Goal: Transaction & Acquisition: Purchase product/service

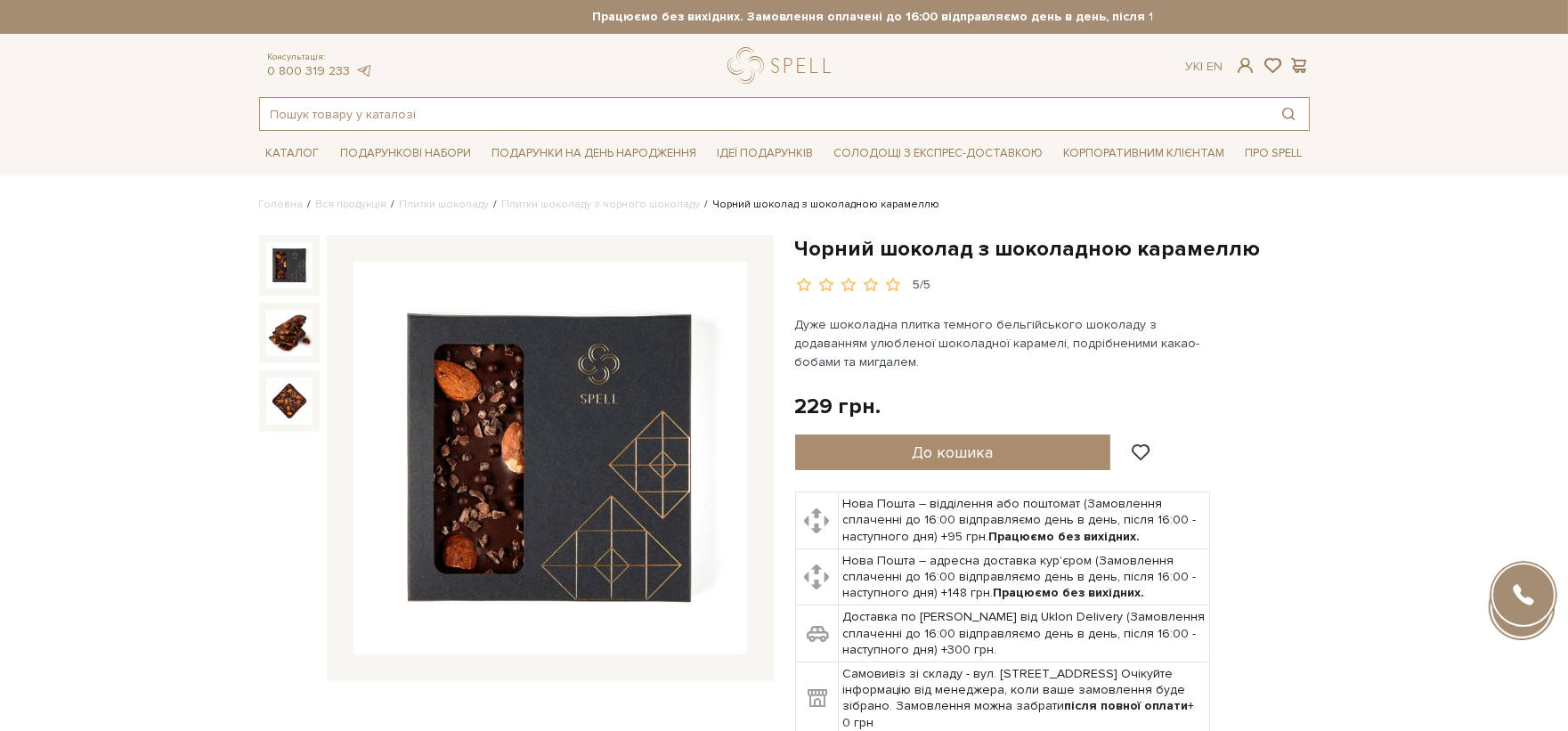
click at [733, 119] on input "text" at bounding box center [763, 114] width 1008 height 32
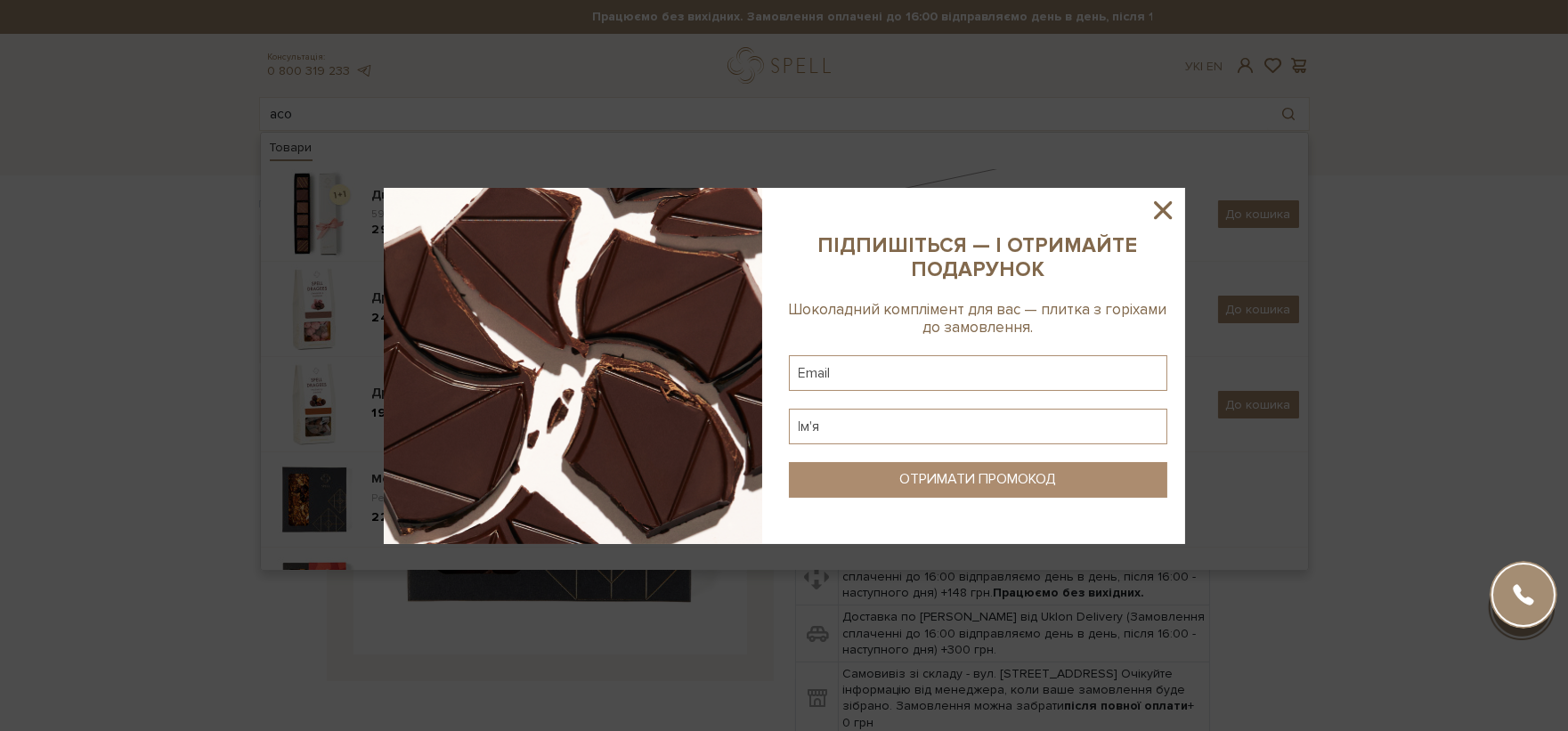
drag, startPoint x: 1159, startPoint y: 198, endPoint x: 1123, endPoint y: 208, distance: 37.4
click at [1159, 199] on icon at bounding box center [1163, 210] width 30 height 30
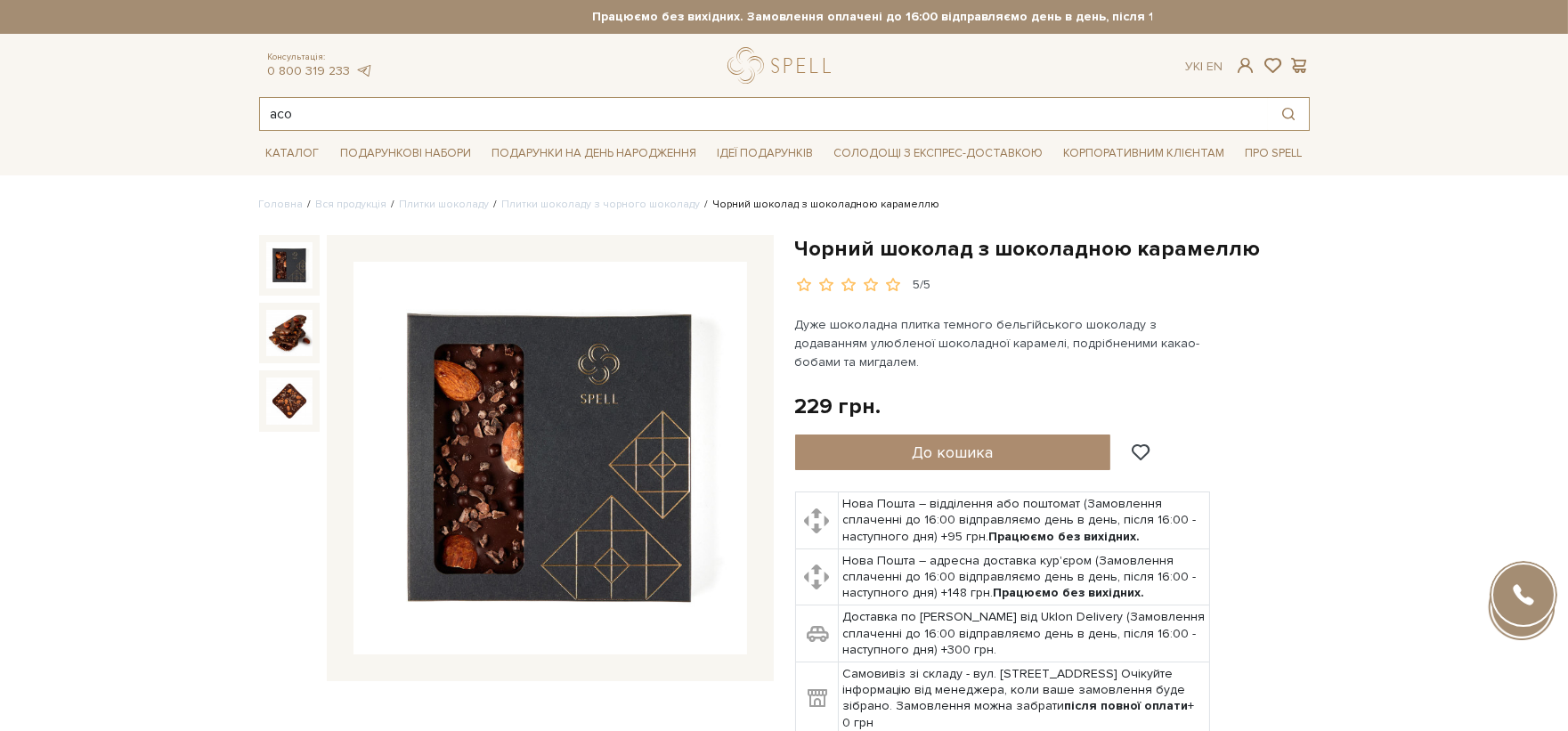
click at [539, 110] on input "асо" at bounding box center [763, 114] width 1008 height 32
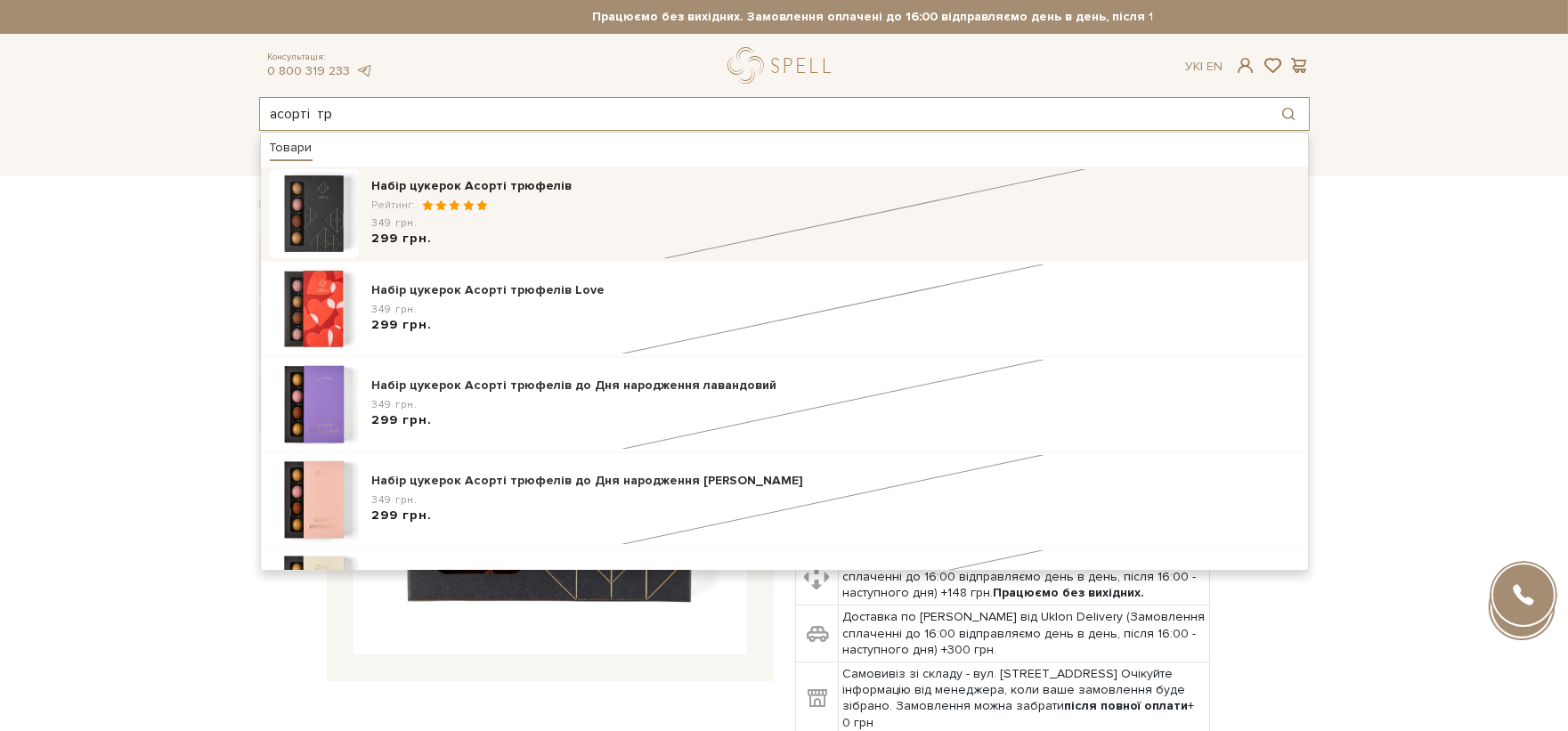
type input "асорті тр"
click at [644, 205] on div "Рейтинг:" at bounding box center [835, 205] width 927 height 15
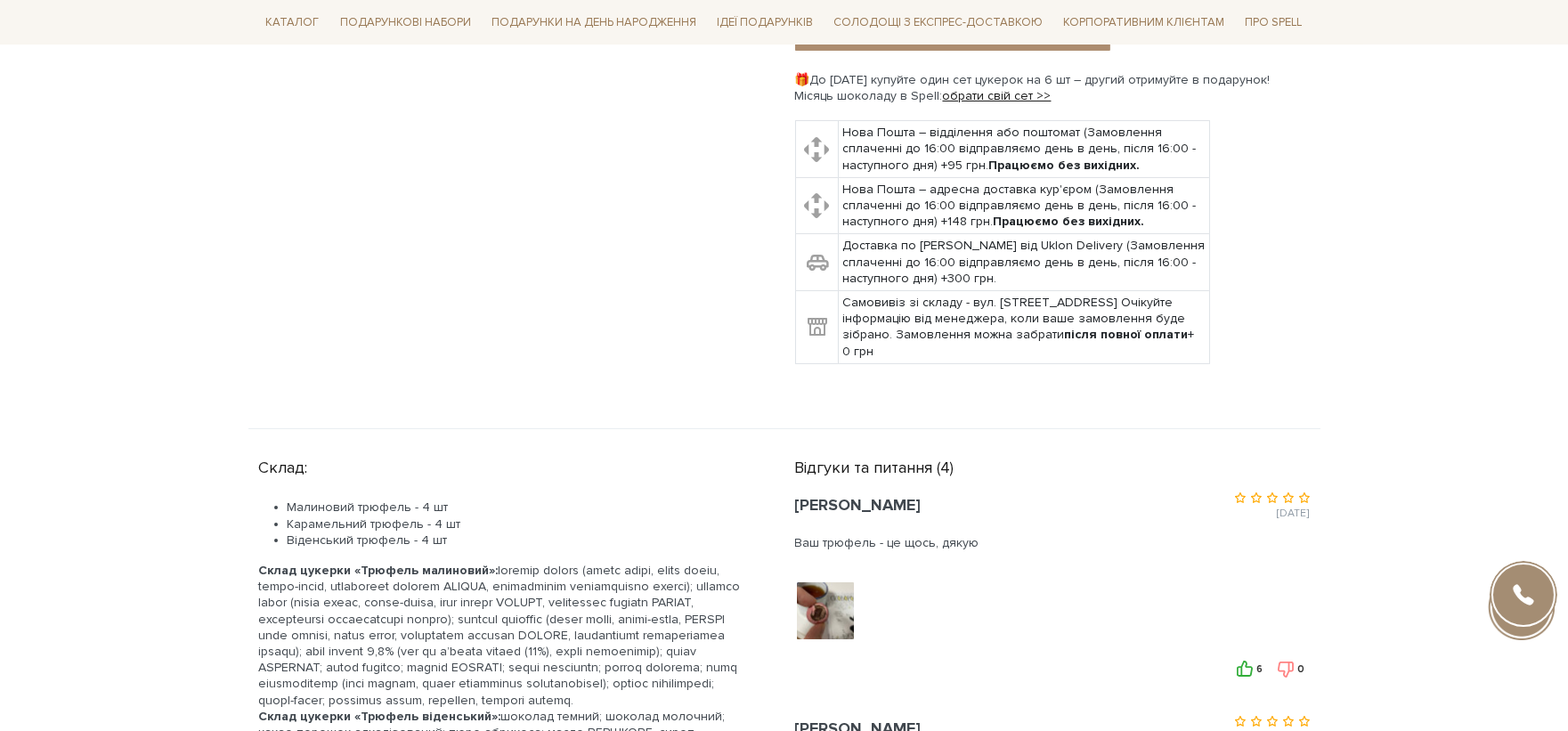
click at [800, 589] on div at bounding box center [826, 610] width 63 height 62
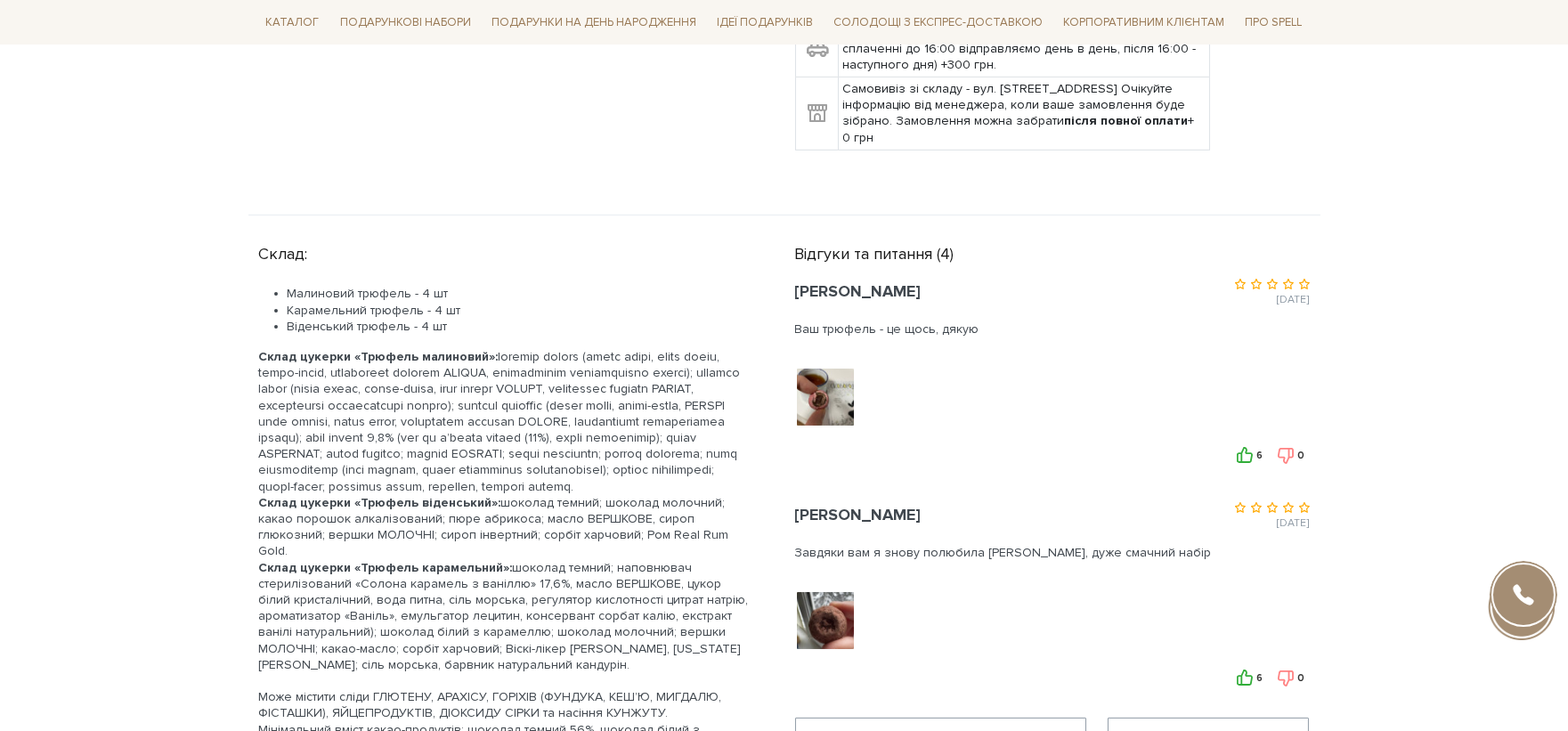
scroll to position [791, 0]
